Goal: Task Accomplishment & Management: Manage account settings

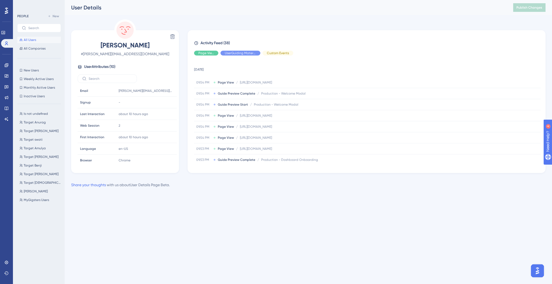
click at [34, 40] on span "All Users" at bounding box center [30, 40] width 12 height 4
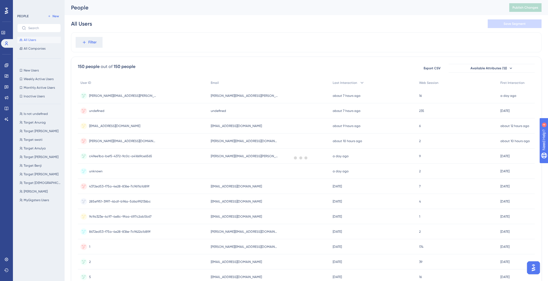
click at [15, 40] on div "PEOPLE New All Users All Companies New Users New Users Weekly Active Users Week…" at bounding box center [39, 140] width 52 height 281
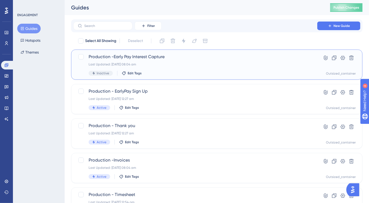
click at [240, 66] on div "Last Updated: 25 Aug 2025 08:04 am" at bounding box center [195, 64] width 213 height 4
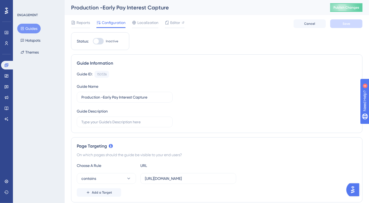
click at [99, 42] on div at bounding box center [98, 41] width 11 height 6
click at [93, 41] on input "Inactive" at bounding box center [93, 41] width 0 height 0
checkbox input "true"
click at [343, 23] on span "Save" at bounding box center [347, 24] width 8 height 4
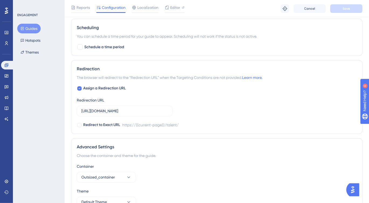
scroll to position [425, 0]
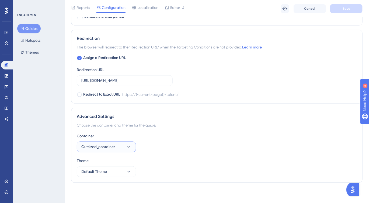
click at [117, 146] on button "Outsized_container" at bounding box center [106, 147] width 59 height 11
drag, startPoint x: 222, startPoint y: 128, endPoint x: 225, endPoint y: 127, distance: 3.1
click at [223, 128] on div "Advanced Settings Choose the container and theme for the guide. Container Outsi…" at bounding box center [216, 145] width 291 height 75
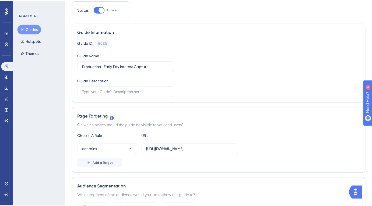
scroll to position [0, 0]
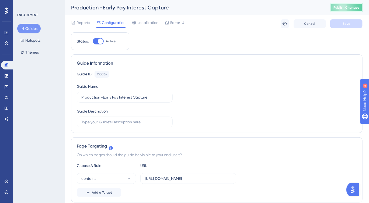
click at [0, 0] on span "Publish Changes" at bounding box center [0, 0] width 0 height 0
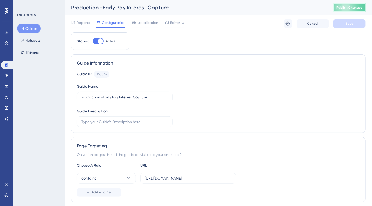
click at [345, 9] on span "Publish Changes" at bounding box center [350, 7] width 26 height 4
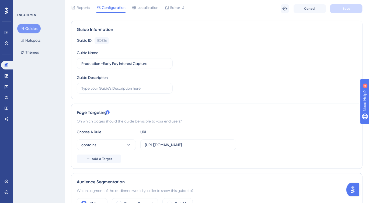
scroll to position [0, 3]
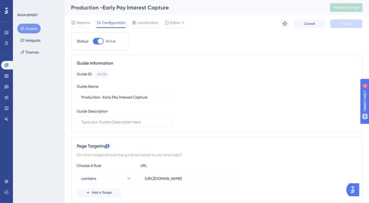
click at [98, 42] on div at bounding box center [100, 41] width 5 height 5
click at [93, 41] on input "Active" at bounding box center [93, 41] width 0 height 0
checkbox input "false"
click at [336, 23] on button "Save" at bounding box center [346, 23] width 32 height 9
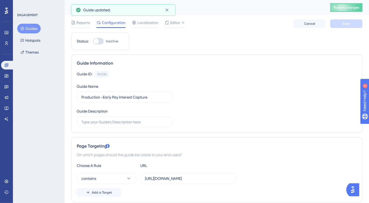
click at [29, 30] on button "Guides" at bounding box center [28, 29] width 23 height 10
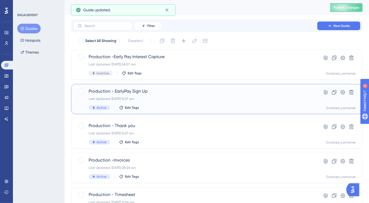
click at [158, 105] on div "Production - EarlyPay Sign Up Last Updated: [DATE] 12:27 am Active Edit Tags" at bounding box center [195, 99] width 213 height 22
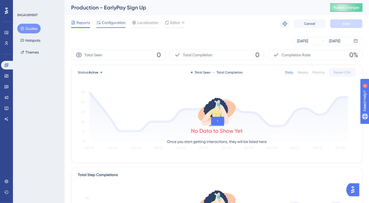
click at [107, 25] on span "Configuration" at bounding box center [114, 22] width 24 height 6
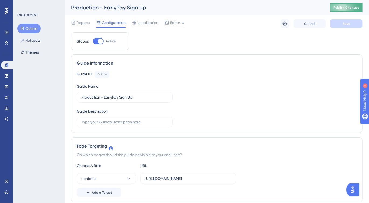
click at [345, 7] on span "Publish Changes" at bounding box center [346, 7] width 26 height 4
click at [32, 29] on button "Guides" at bounding box center [28, 29] width 23 height 10
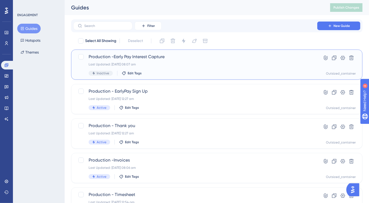
click at [173, 76] on div "Production -Early Pay Interest Capture Last Updated: [DATE] 08:07 am Inactive E…" at bounding box center [216, 65] width 291 height 30
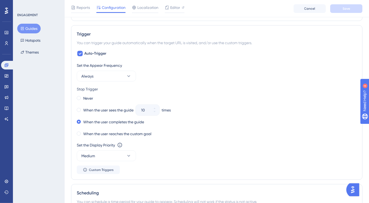
scroll to position [229, 0]
click at [79, 54] on icon at bounding box center [80, 54] width 3 height 2
checkbox input "false"
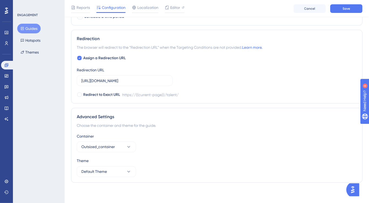
scroll to position [321, 0]
click at [347, 2] on div "Reports Configuration Localization Editor Cancel Save" at bounding box center [217, 8] width 304 height 17
click at [346, 8] on span "Save" at bounding box center [347, 8] width 8 height 4
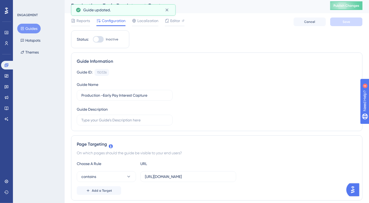
scroll to position [0, 0]
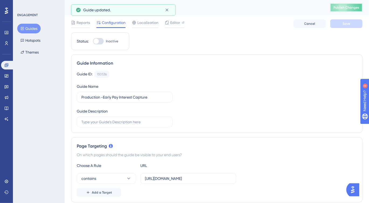
click at [337, 7] on span "Publish Changes" at bounding box center [346, 7] width 26 height 4
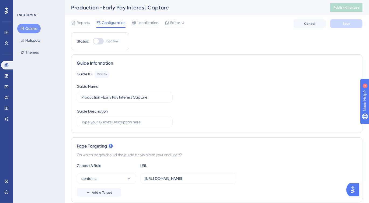
click at [32, 29] on button "Guides" at bounding box center [28, 29] width 23 height 10
